Goal: Navigation & Orientation: Find specific page/section

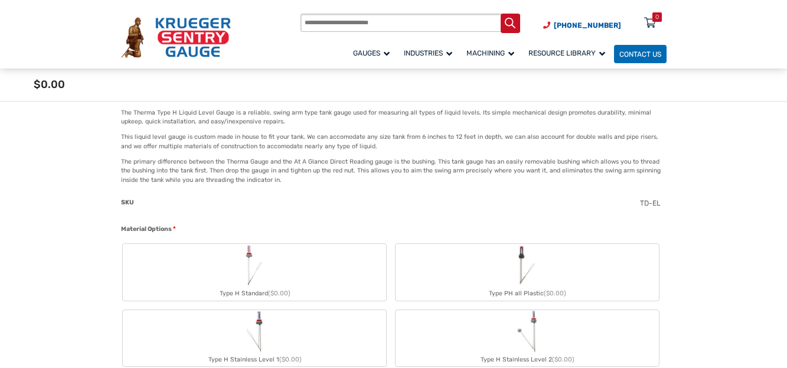
scroll to position [234, 0]
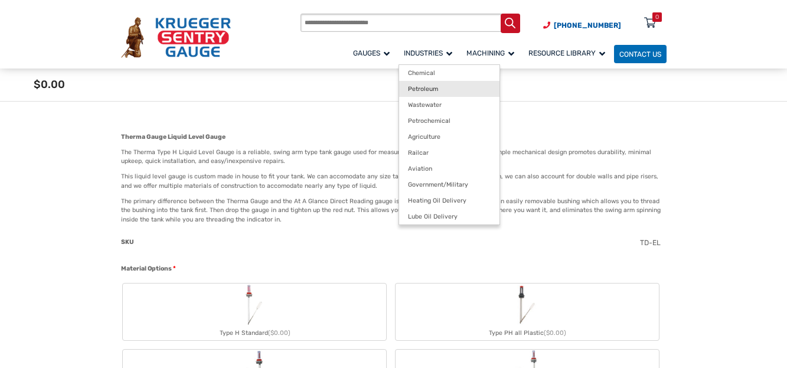
click at [409, 87] on span "Petroleum" at bounding box center [423, 89] width 30 height 8
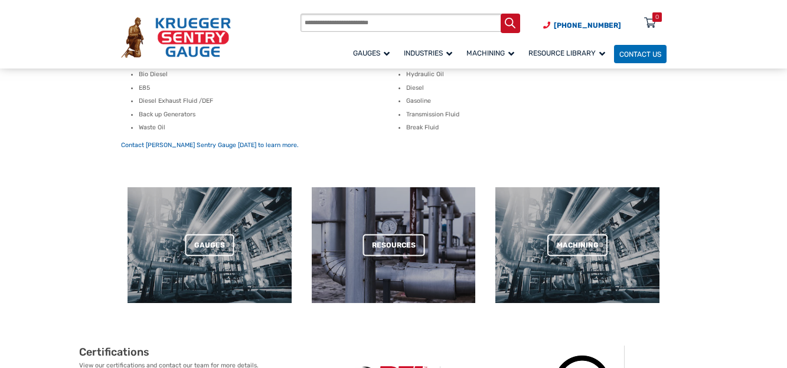
scroll to position [352, 0]
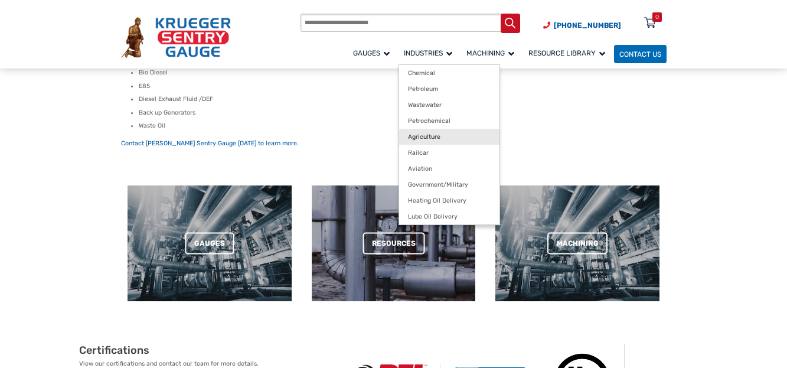
click at [448, 132] on link "Agriculture" at bounding box center [449, 137] width 101 height 16
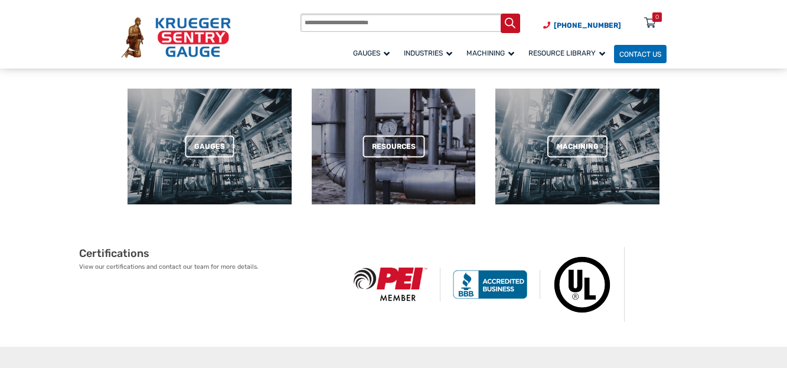
scroll to position [320, 0]
